Goal: Entertainment & Leisure: Consume media (video, audio)

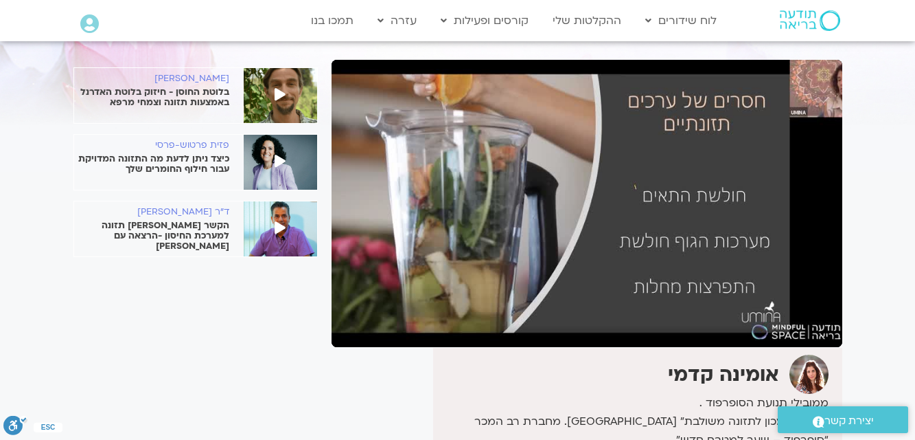
scroll to position [82, 0]
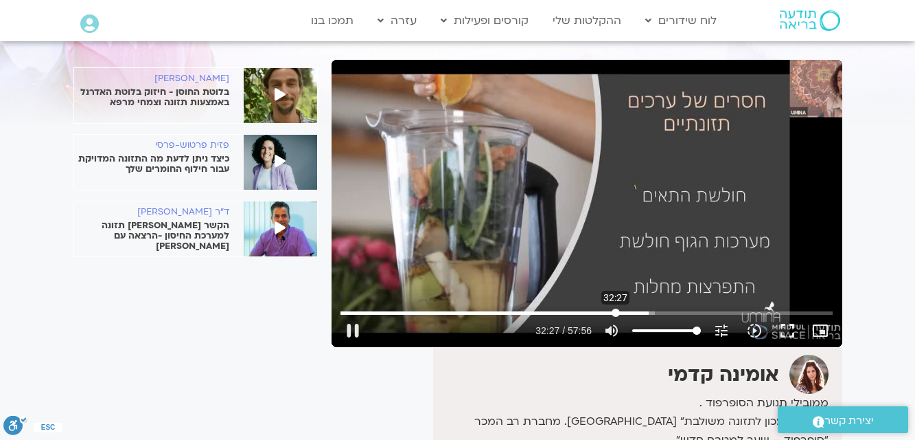
click at [616, 312] on input "Seek" at bounding box center [587, 312] width 492 height 8
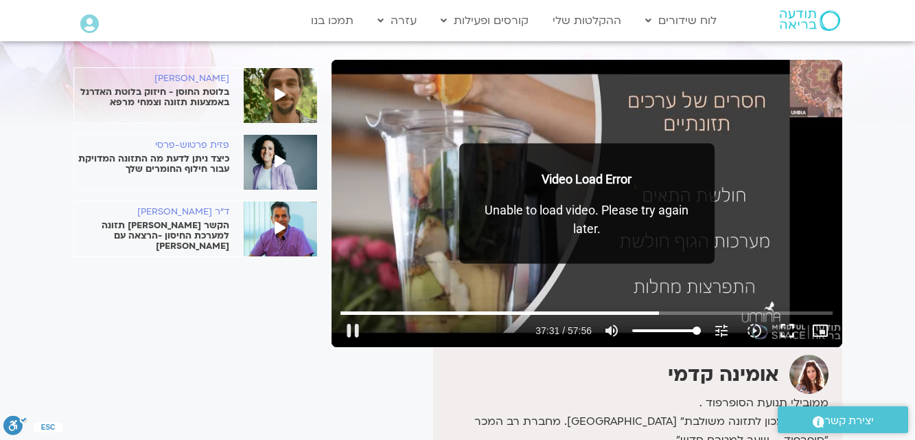
click at [596, 228] on p "Unable to load video. Please try again later." at bounding box center [587, 219] width 228 height 37
click at [655, 312] on input "Seek" at bounding box center [587, 312] width 492 height 8
click at [684, 311] on input "Seek" at bounding box center [587, 312] width 492 height 8
click at [684, 310] on input "Seek" at bounding box center [587, 312] width 492 height 8
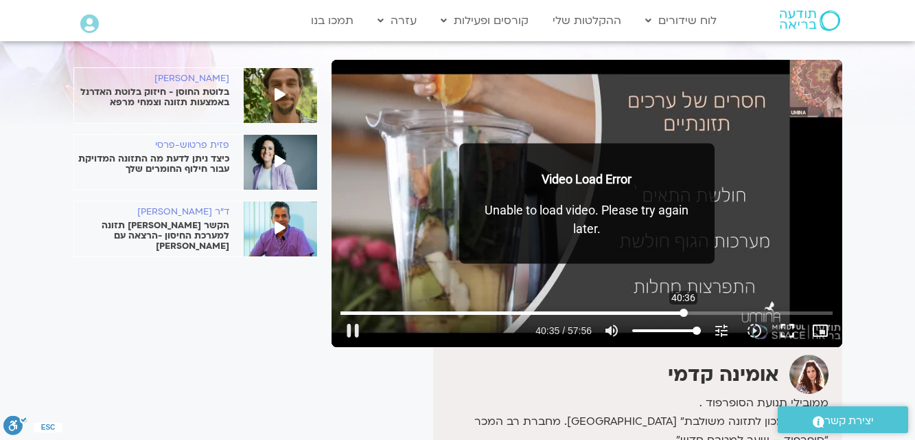
type input "2435.892149"
click at [684, 309] on input "Seek" at bounding box center [587, 312] width 492 height 8
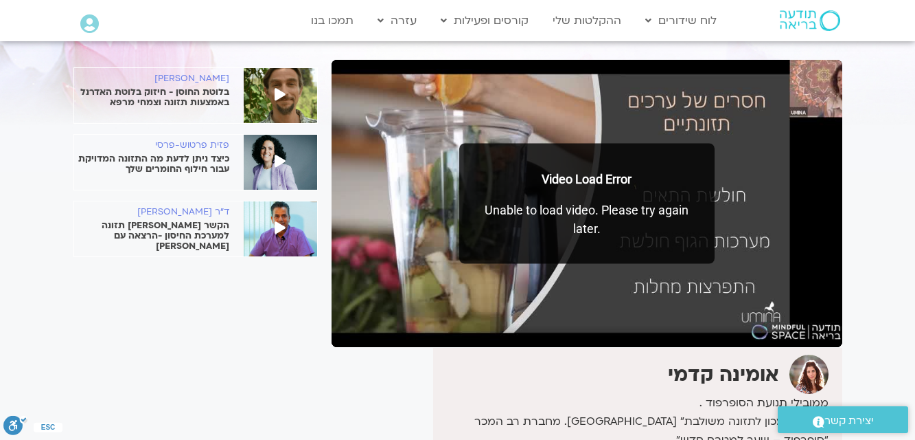
click at [281, 225] on icon at bounding box center [280, 227] width 11 height 12
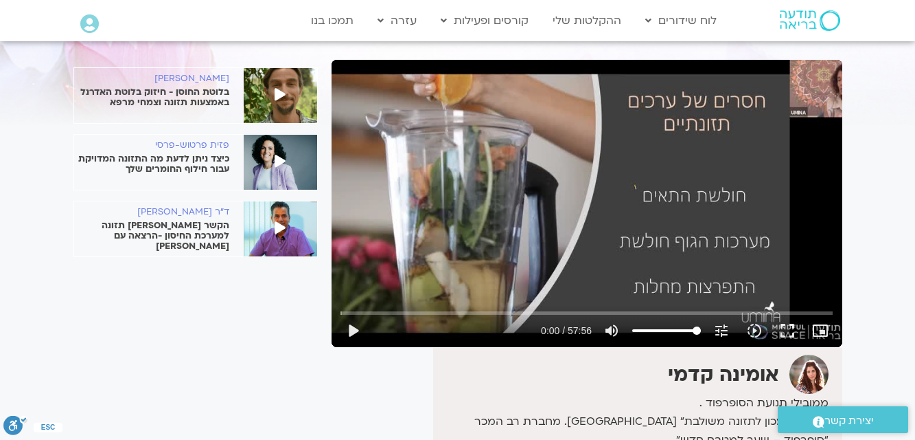
click at [277, 223] on icon at bounding box center [280, 227] width 11 height 12
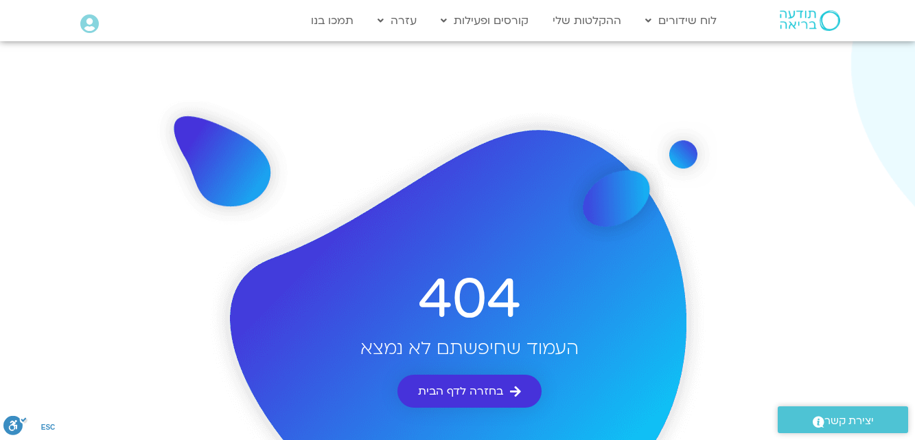
click at [468, 389] on span "בחזרה לדף הבית" at bounding box center [460, 391] width 85 height 12
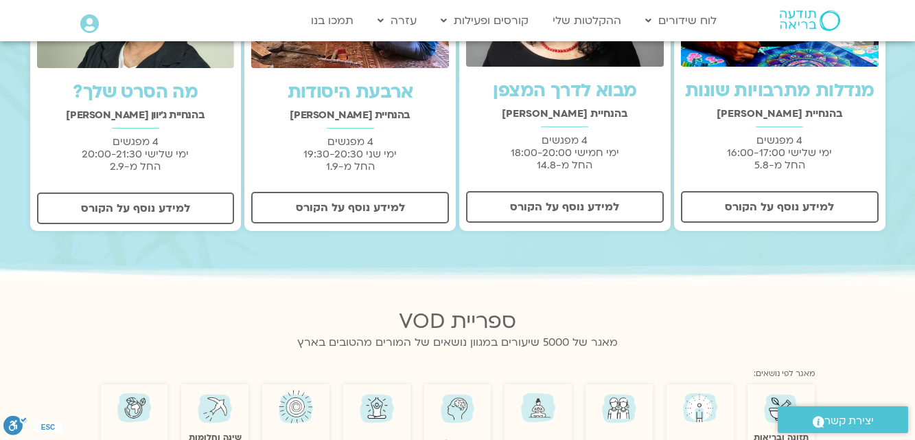
scroll to position [549, 0]
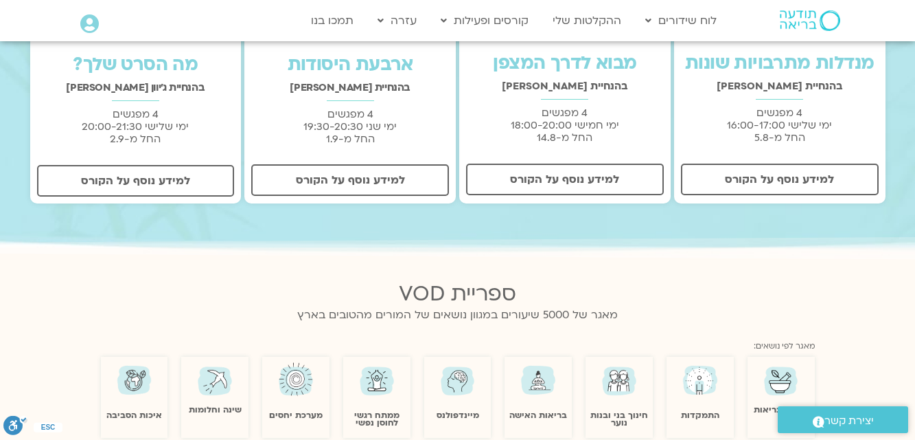
click at [536, 384] on img at bounding box center [539, 379] width 40 height 39
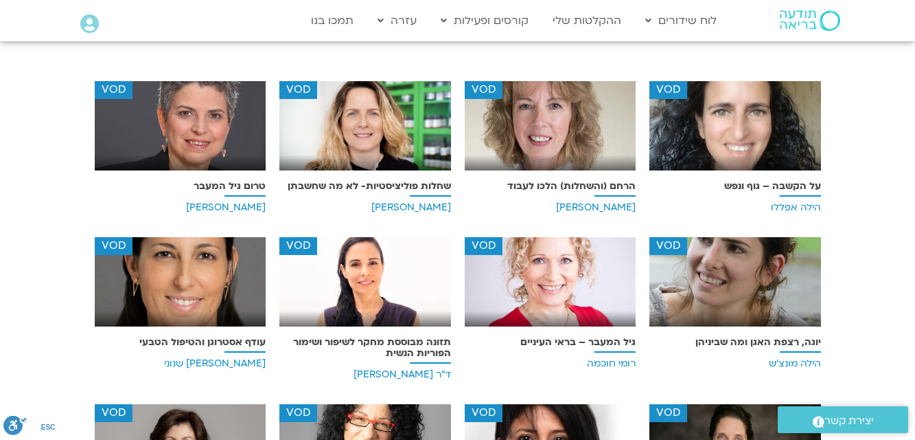
scroll to position [247, 0]
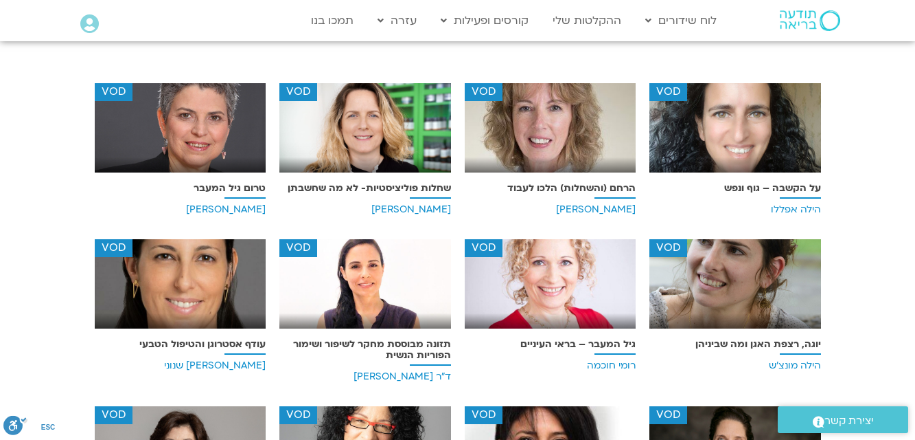
click at [581, 323] on div "VOD" at bounding box center [551, 283] width 172 height 89
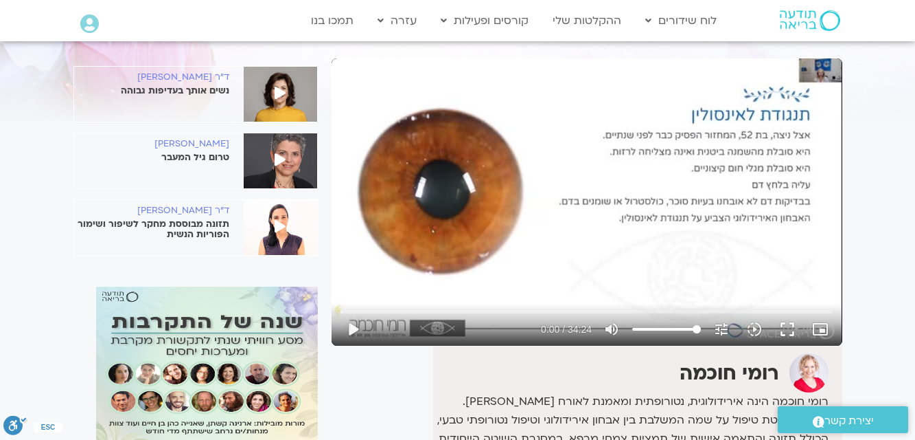
scroll to position [43, 0]
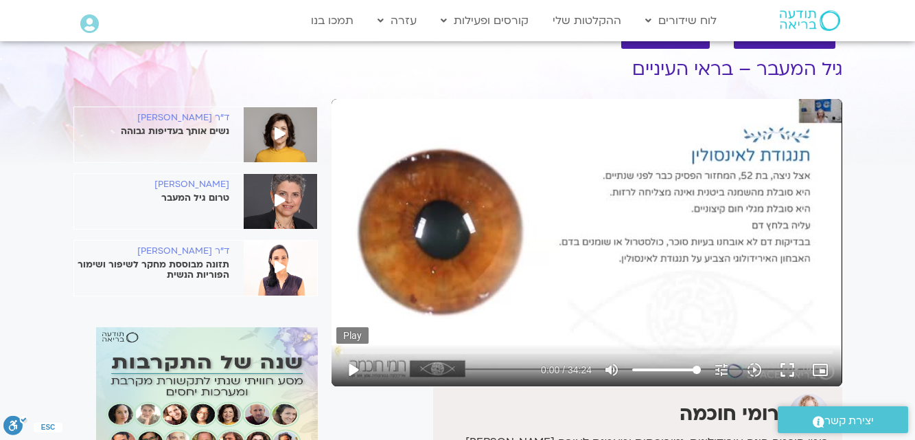
click at [354, 370] on button "play_arrow" at bounding box center [353, 369] width 33 height 33
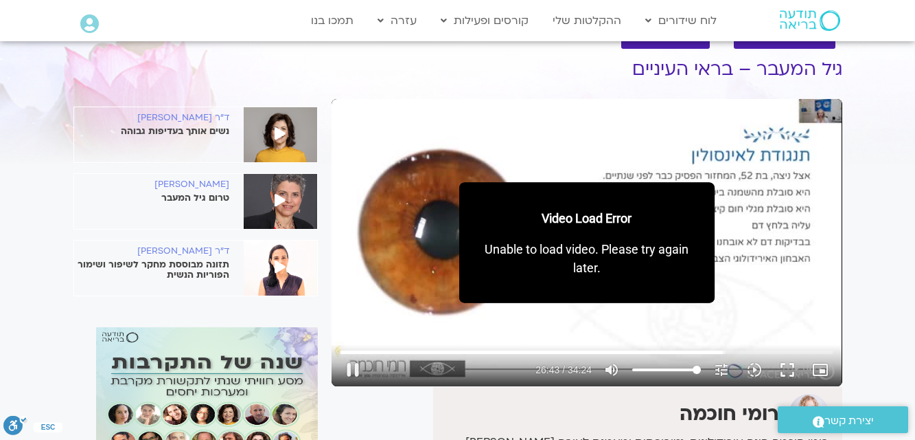
type input "1603.463461"
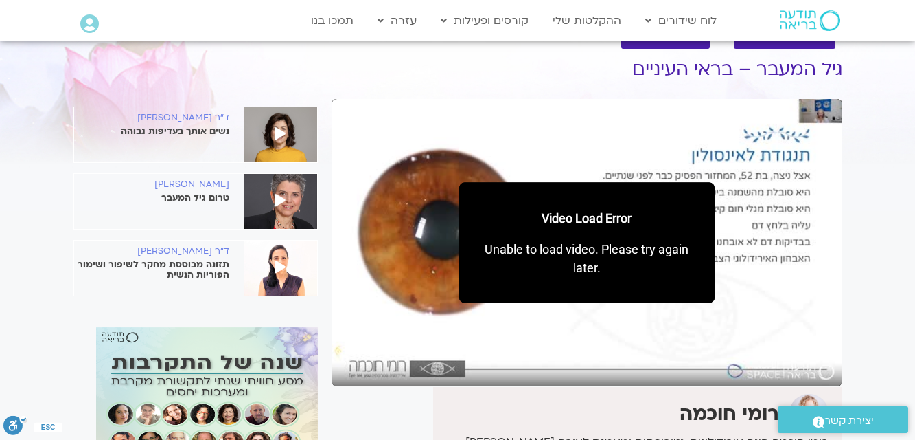
click at [284, 198] on icon at bounding box center [280, 200] width 11 height 12
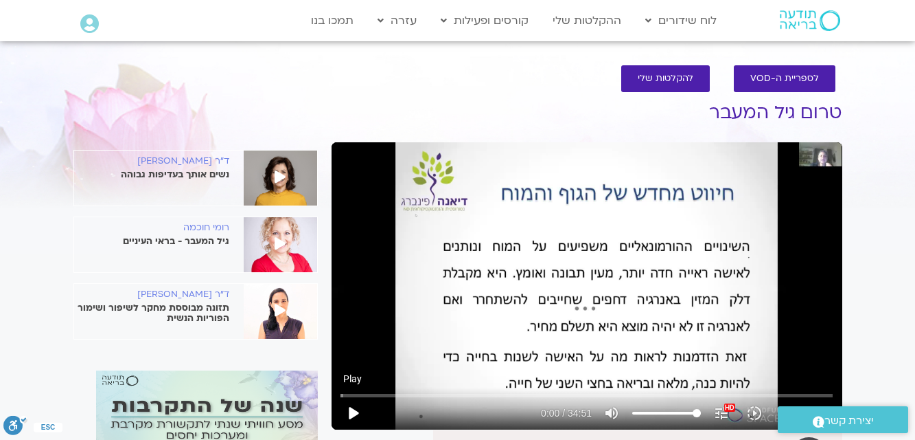
click at [351, 415] on button "play_arrow" at bounding box center [353, 412] width 33 height 33
type input "0.12"
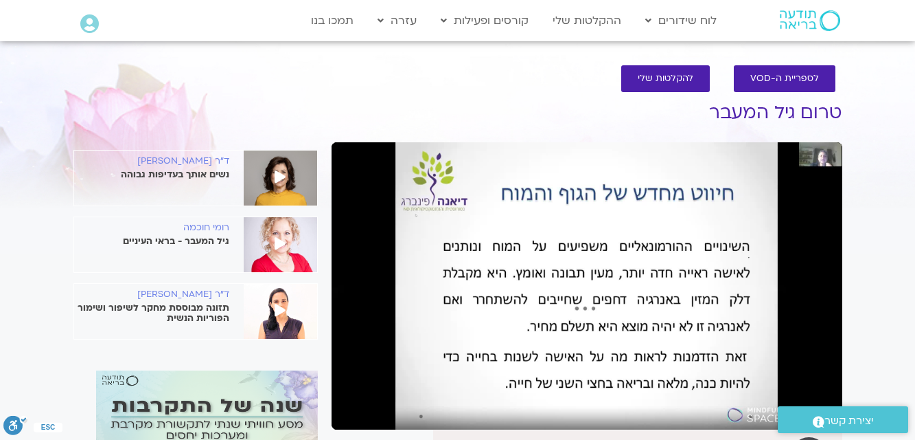
click at [376, 396] on input "Seek" at bounding box center [587, 395] width 492 height 8
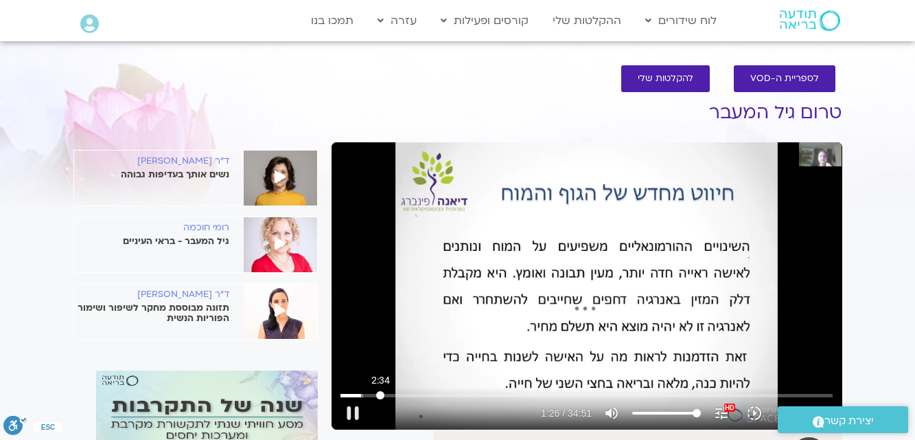
click at [380, 395] on input "Seek" at bounding box center [587, 395] width 492 height 8
click at [404, 395] on input "Seek" at bounding box center [587, 395] width 492 height 8
click at [426, 396] on input "Seek" at bounding box center [587, 395] width 492 height 8
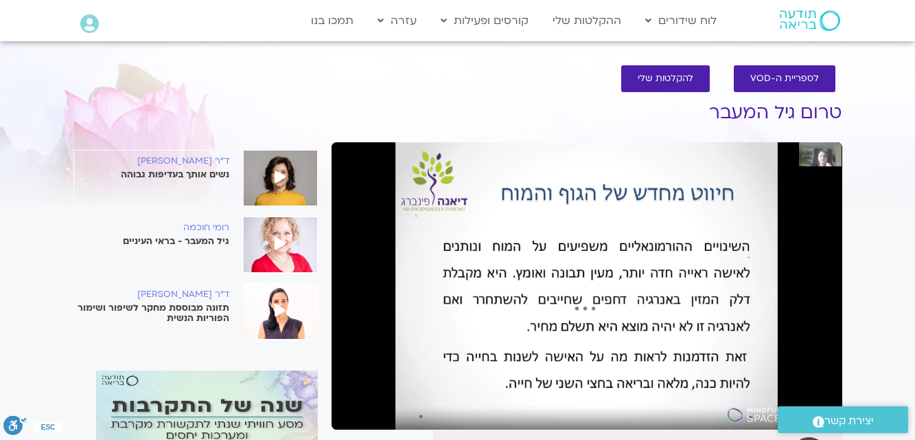
click at [445, 394] on input "Seek" at bounding box center [587, 395] width 492 height 8
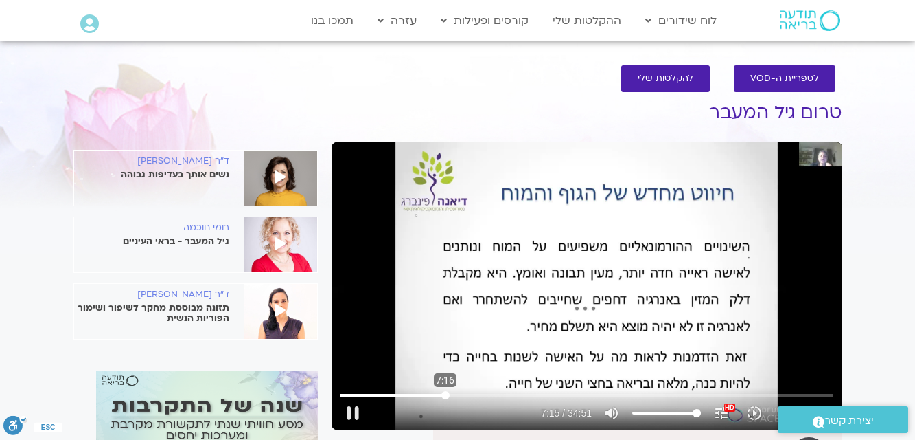
click at [446, 395] on input "Seek" at bounding box center [587, 395] width 492 height 8
click at [466, 395] on input "Seek" at bounding box center [587, 395] width 492 height 8
click at [490, 396] on input "Seek" at bounding box center [587, 395] width 492 height 8
click at [510, 394] on input "Seek" at bounding box center [587, 395] width 492 height 8
click at [531, 394] on input "Seek" at bounding box center [587, 395] width 492 height 8
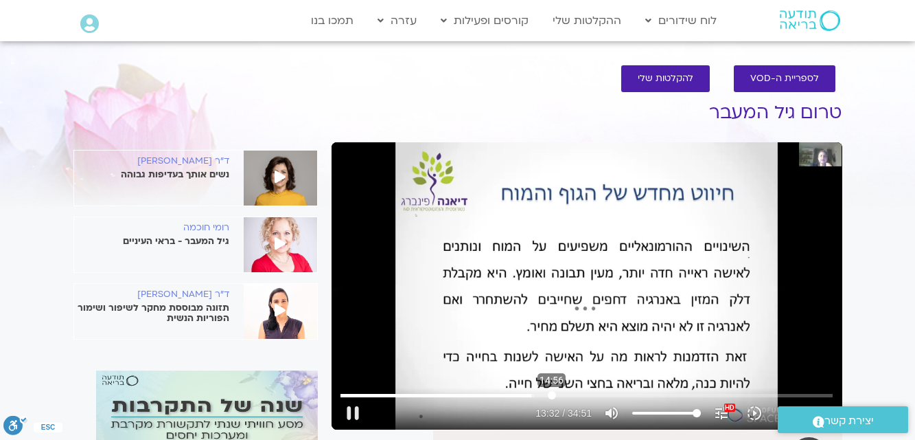
click at [552, 394] on input "Seek" at bounding box center [587, 395] width 492 height 8
click at [575, 394] on input "Seek" at bounding box center [587, 395] width 492 height 8
click at [615, 395] on input "Seek" at bounding box center [587, 395] width 492 height 8
click at [635, 392] on input "Seek" at bounding box center [587, 395] width 492 height 8
click at [670, 394] on input "Seek" at bounding box center [587, 395] width 492 height 8
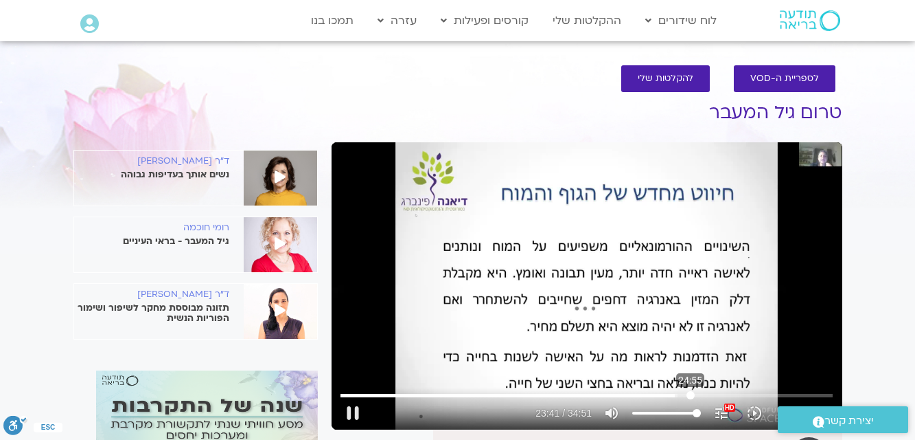
click at [691, 394] on input "Seek" at bounding box center [587, 395] width 492 height 8
click at [713, 395] on input "Seek" at bounding box center [587, 395] width 492 height 8
click at [733, 398] on input "Seek" at bounding box center [587, 395] width 492 height 8
click at [749, 395] on input "Seek" at bounding box center [587, 395] width 492 height 8
click at [786, 394] on input "Seek" at bounding box center [587, 395] width 492 height 8
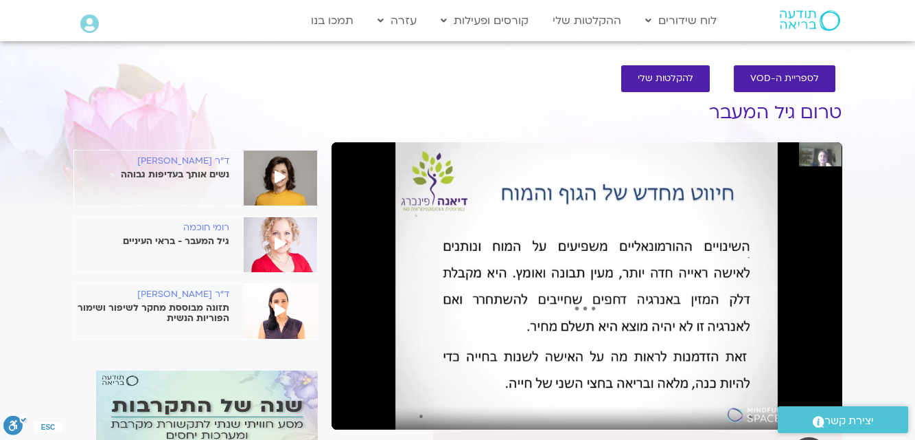
type input "1955.080243"
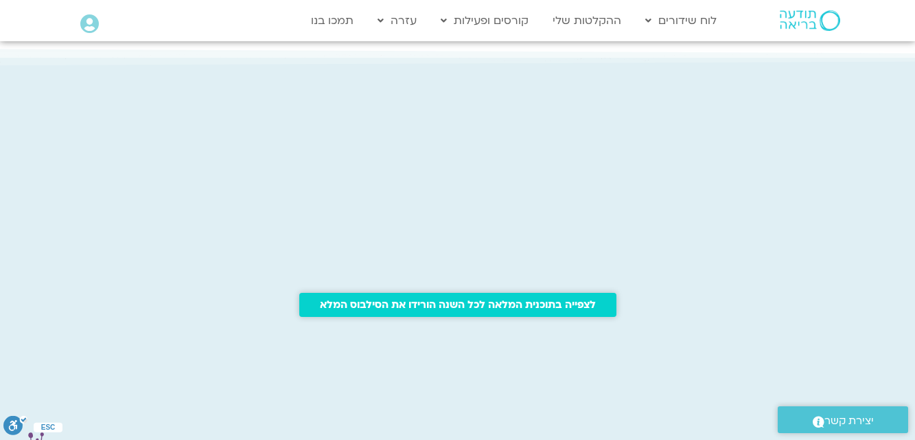
scroll to position [1264, 0]
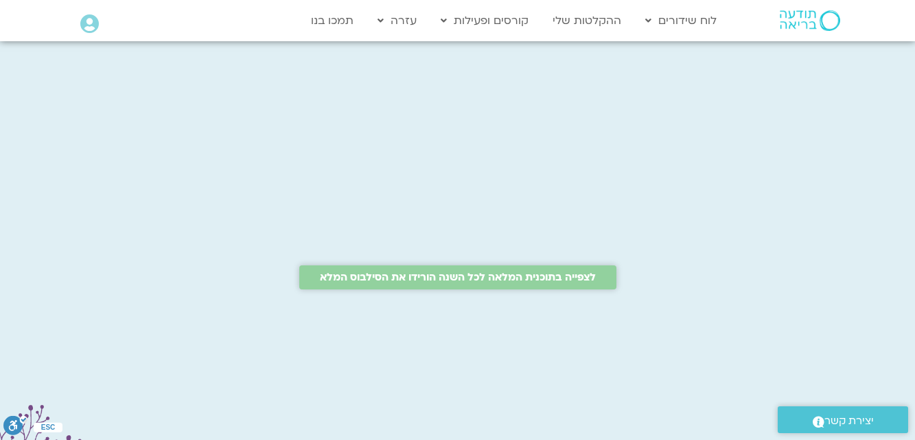
click at [554, 273] on span "לצפייה בתוכנית המלאה לכל השנה הורידו את הסילבוס המלא" at bounding box center [458, 277] width 276 height 12
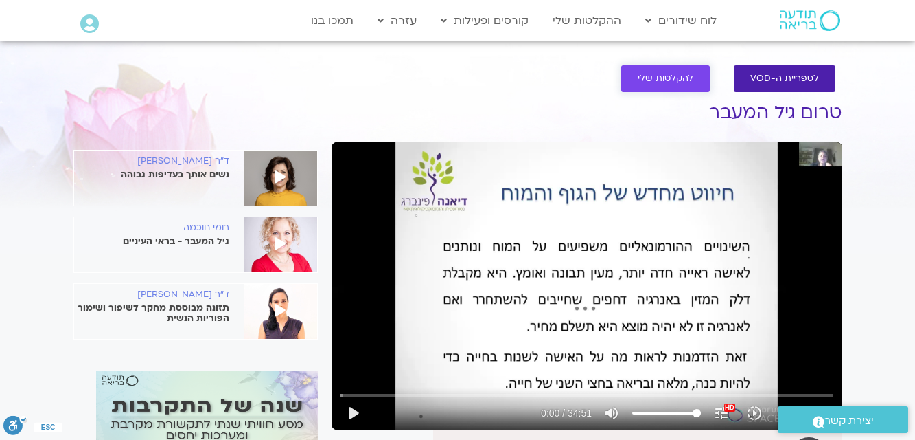
click at [640, 74] on span "להקלטות שלי" at bounding box center [666, 78] width 56 height 10
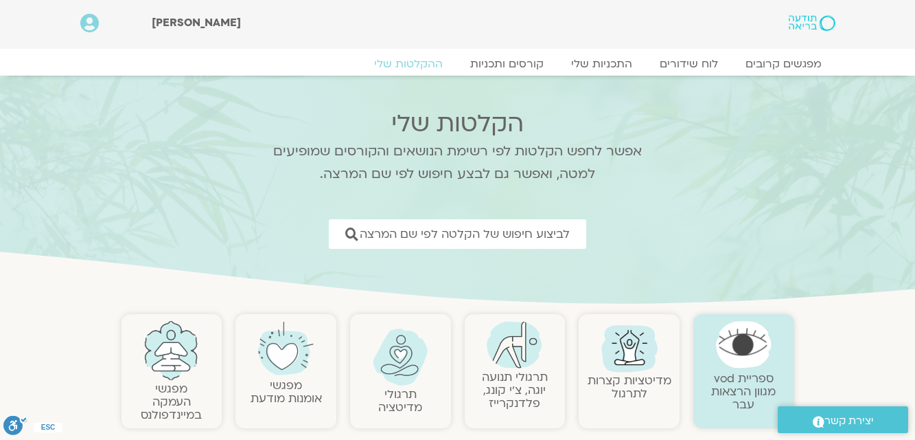
click at [179, 350] on img at bounding box center [172, 350] width 56 height 59
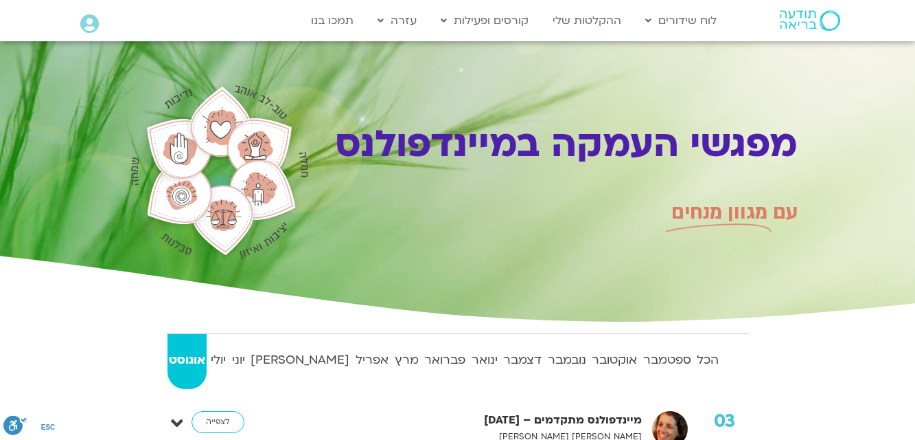
scroll to position [385, 0]
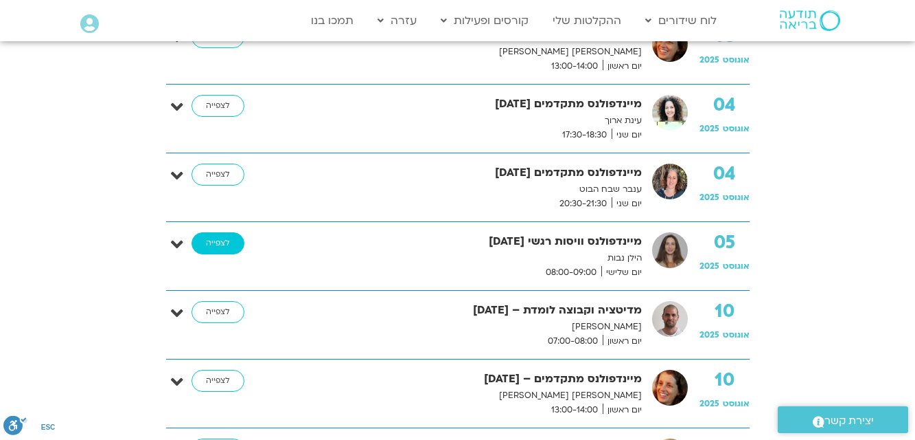
click at [216, 242] on link "לצפייה" at bounding box center [218, 243] width 53 height 22
click at [218, 103] on link "לצפייה" at bounding box center [218, 106] width 53 height 22
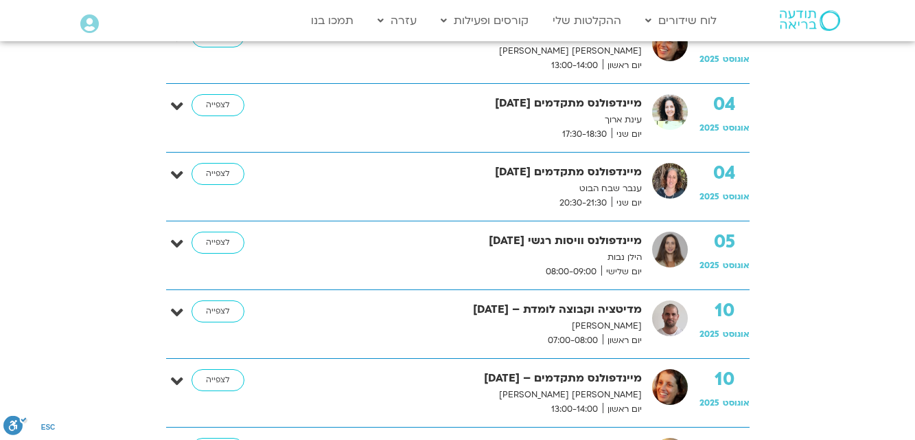
scroll to position [385, 0]
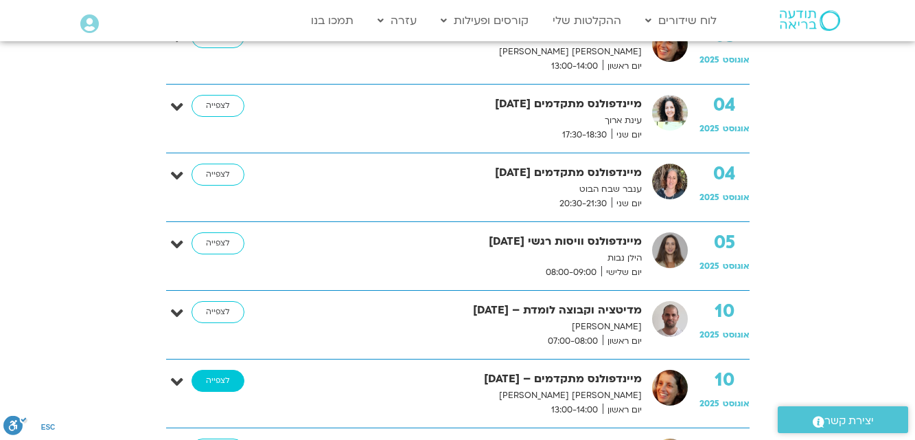
click at [218, 379] on link "לצפייה" at bounding box center [218, 380] width 53 height 22
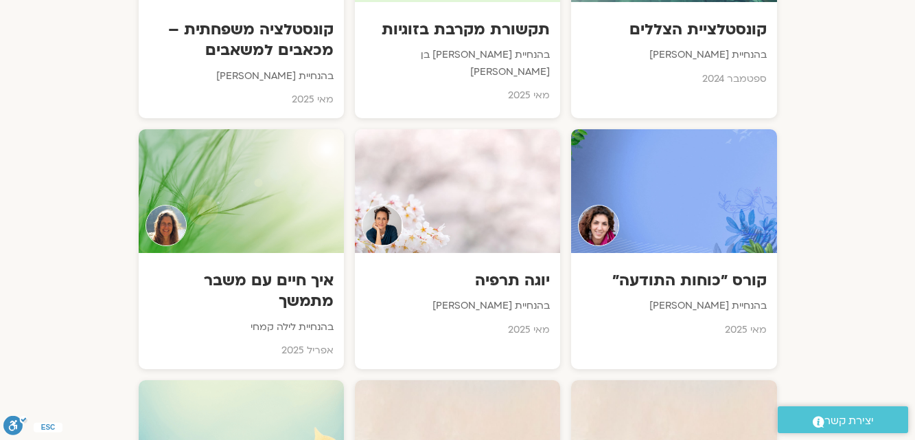
scroll to position [3064, 0]
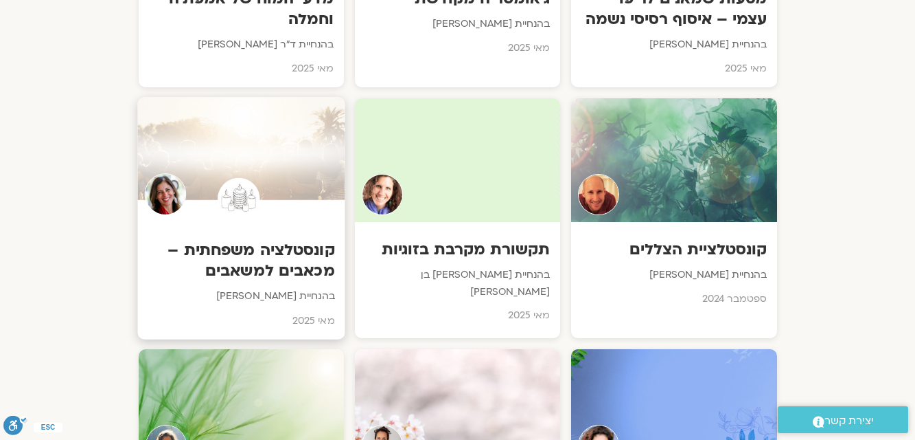
click at [304, 239] on h3 "קונסטלציה משפחתית – מכאבים למשאבים" at bounding box center [241, 260] width 187 height 42
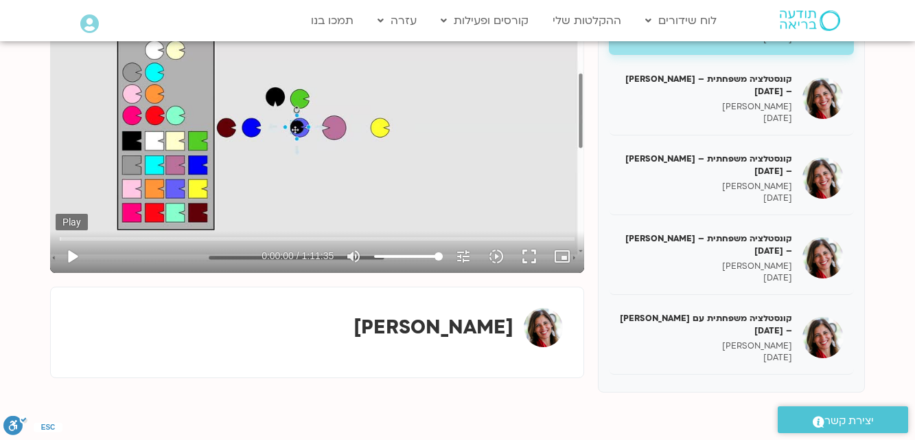
click at [70, 255] on button "play_arrow" at bounding box center [72, 256] width 33 height 33
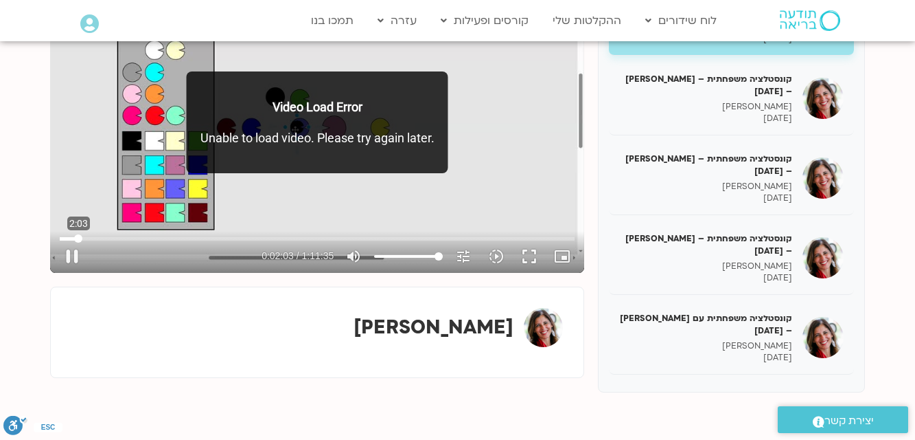
click at [78, 236] on input "Seek" at bounding box center [317, 238] width 515 height 8
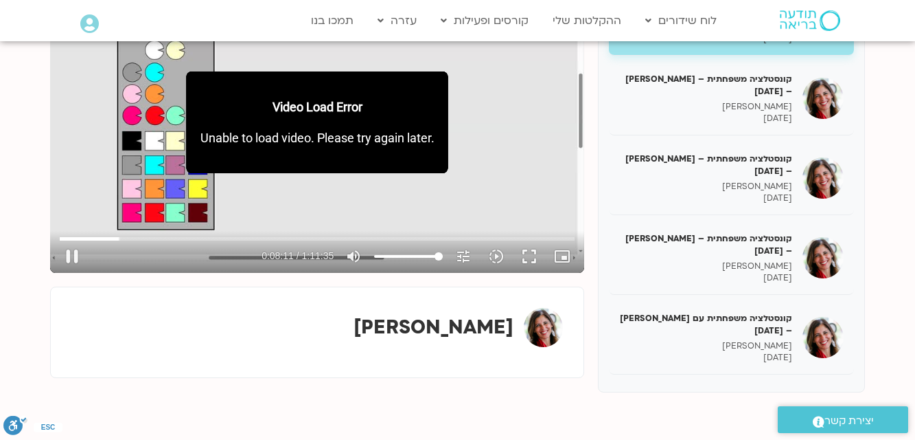
click at [139, 194] on div "Skip Ad 2:03 pause 0:08:11 / 1:11:35 volume_up Mute tune Resolution Auto 480p s…" at bounding box center [317, 122] width 534 height 301
click at [341, 237] on input "Seek" at bounding box center [317, 238] width 515 height 8
click at [381, 195] on div "Skip Ad 39:11 play_arrow 0:39:11 / 1:11:35 volume_up Mute tune Resolution Auto …" at bounding box center [317, 122] width 534 height 301
click at [381, 195] on div "Skip Ad 39:11 pause 0:39:11 / 1:11:35 volume_up Mute tune Resolution Auto 360p …" at bounding box center [317, 122] width 534 height 301
click at [233, 236] on input "Seek" at bounding box center [317, 238] width 515 height 8
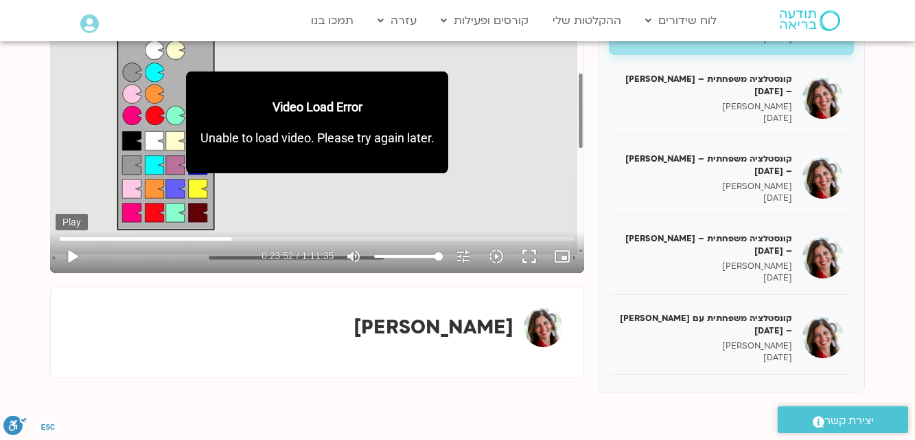
click at [70, 256] on button "play_arrow" at bounding box center [72, 256] width 33 height 33
click at [527, 257] on button "fullscreen" at bounding box center [529, 256] width 33 height 33
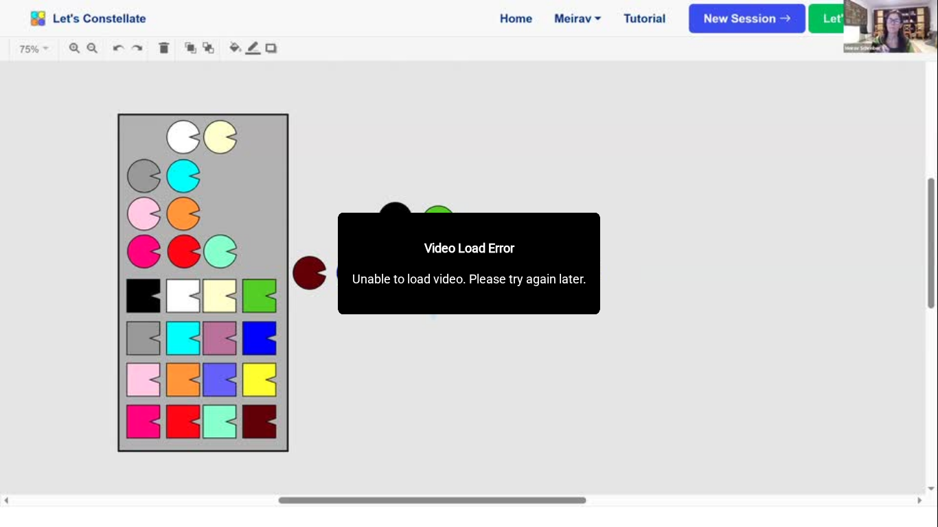
click at [533, 312] on div "Video Load Error Unable to load video. Please try again later." at bounding box center [470, 264] width 262 height 102
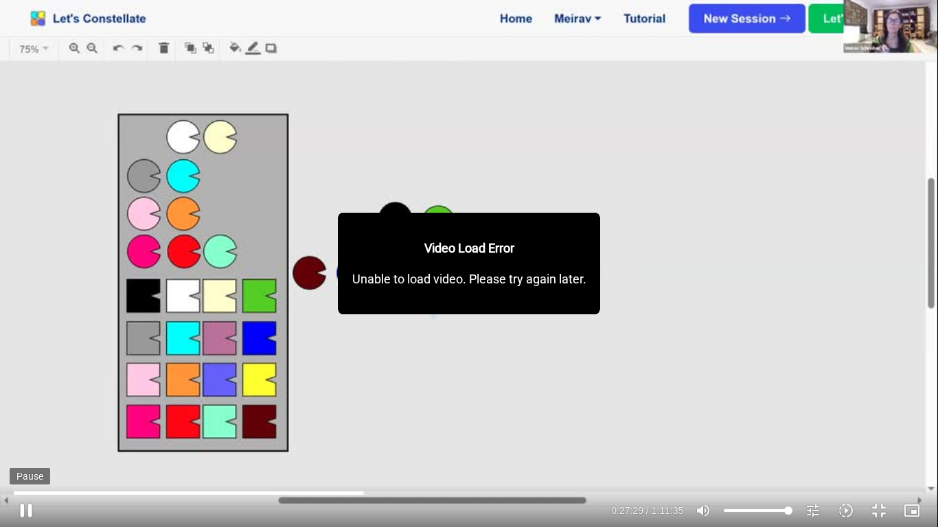
click at [23, 439] on button "pause" at bounding box center [26, 510] width 33 height 33
type input "1650.150102"
